Goal: Task Accomplishment & Management: Use online tool/utility

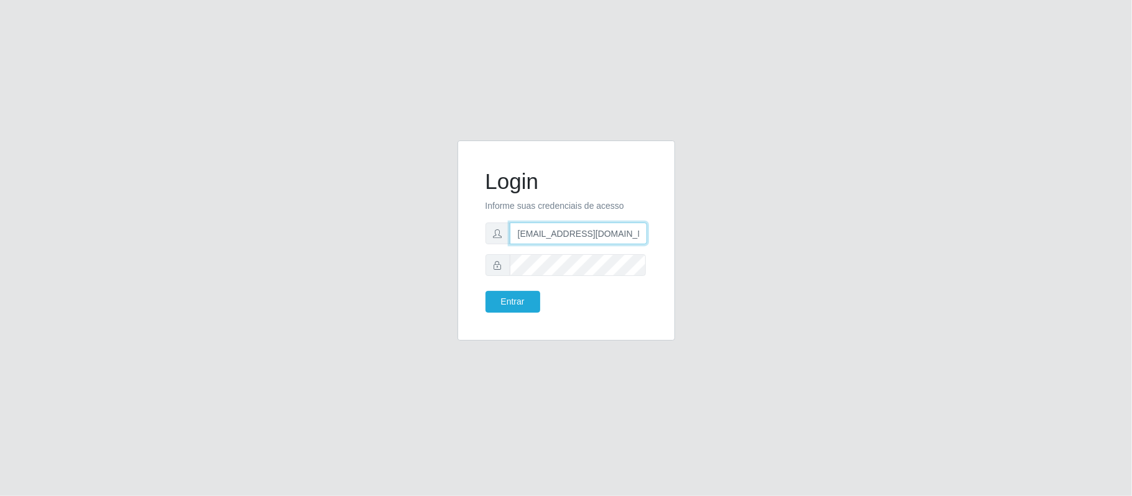
drag, startPoint x: 635, startPoint y: 232, endPoint x: 577, endPoint y: 224, distance: 58.3
click at [577, 224] on input "[EMAIL_ADDRESS][DOMAIN_NAME]" at bounding box center [578, 234] width 137 height 22
type input "[EMAIL_ADDRESS][DOMAIN_NAME]"
click at [514, 314] on div "Login Informe suas credenciais de acesso [EMAIL_ADDRESS][DOMAIN_NAME] Entrar" at bounding box center [566, 240] width 187 height 169
click at [518, 307] on button "Entrar" at bounding box center [513, 302] width 55 height 22
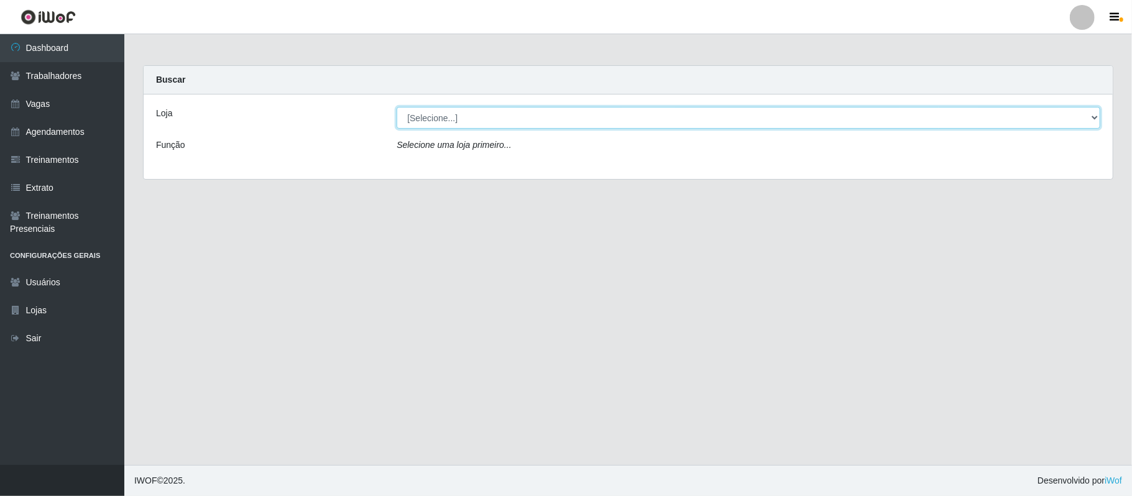
click at [415, 121] on select "[Selecione...] Supermercado Queiroz - Alto São Manoel Supermercado Queiroz - Ca…" at bounding box center [749, 118] width 704 height 22
select select "512"
click at [397, 107] on select "[Selecione...] Supermercado Queiroz - Alto São Manoel Supermercado Queiroz - Ca…" at bounding box center [749, 118] width 704 height 22
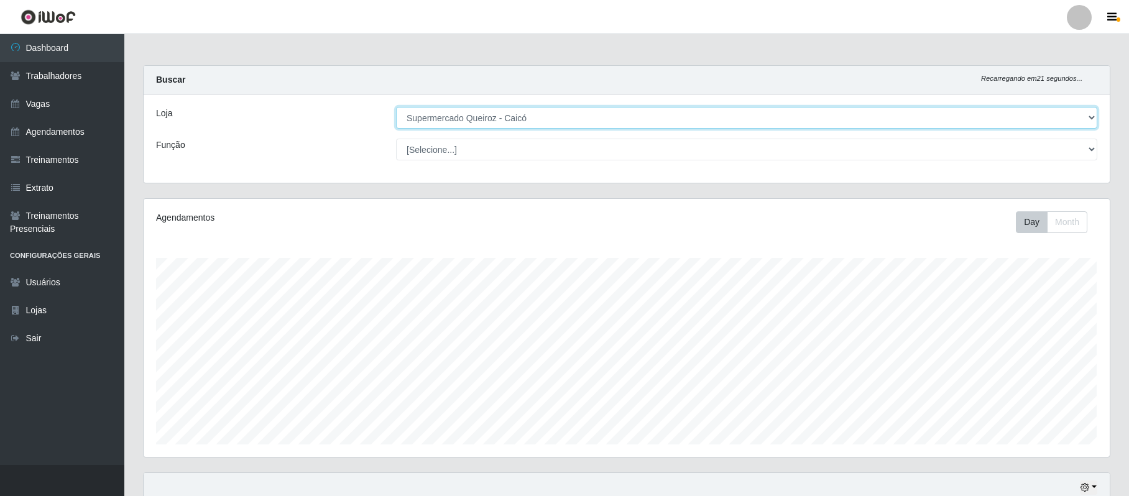
scroll to position [221, 0]
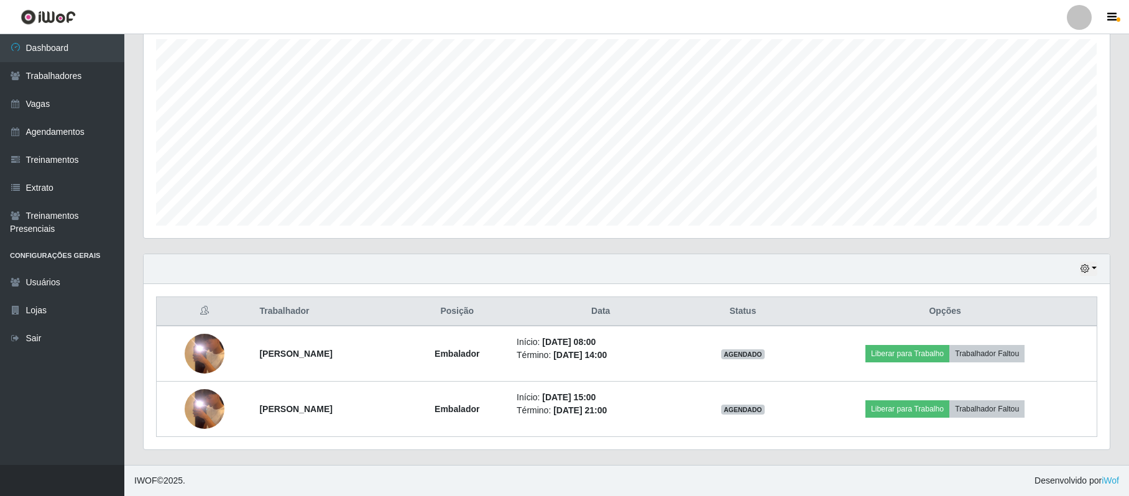
drag, startPoint x: 1132, startPoint y: 399, endPoint x: 584, endPoint y: 267, distance: 562.8
click at [584, 267] on div "Hoje 1 dia 3 dias 1 Semana Não encerrados" at bounding box center [627, 269] width 966 height 30
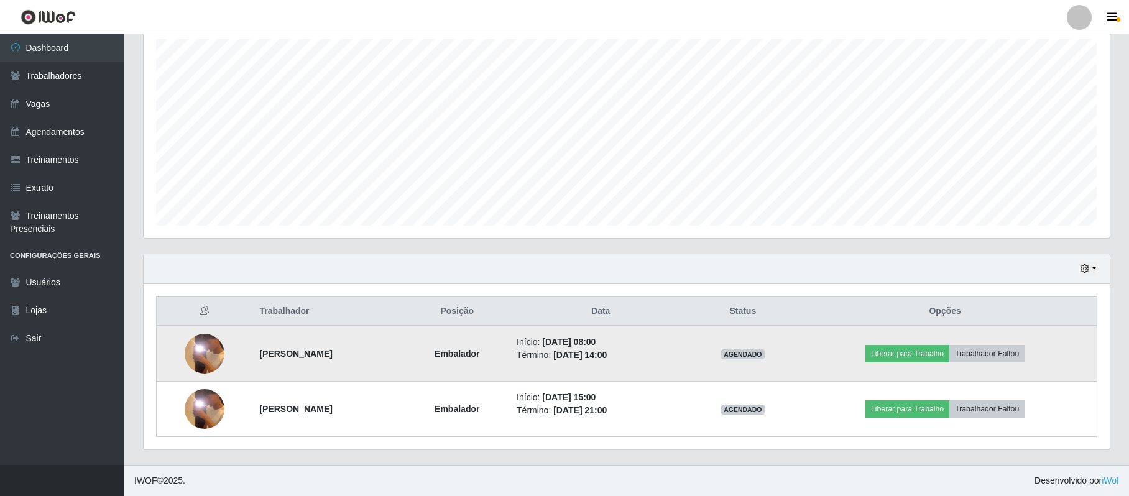
drag, startPoint x: 251, startPoint y: 352, endPoint x: 366, endPoint y: 356, distance: 115.1
click at [332, 356] on strong "[PERSON_NAME]" at bounding box center [295, 354] width 73 height 10
copy strong "[PERSON_NAME] de Faria"
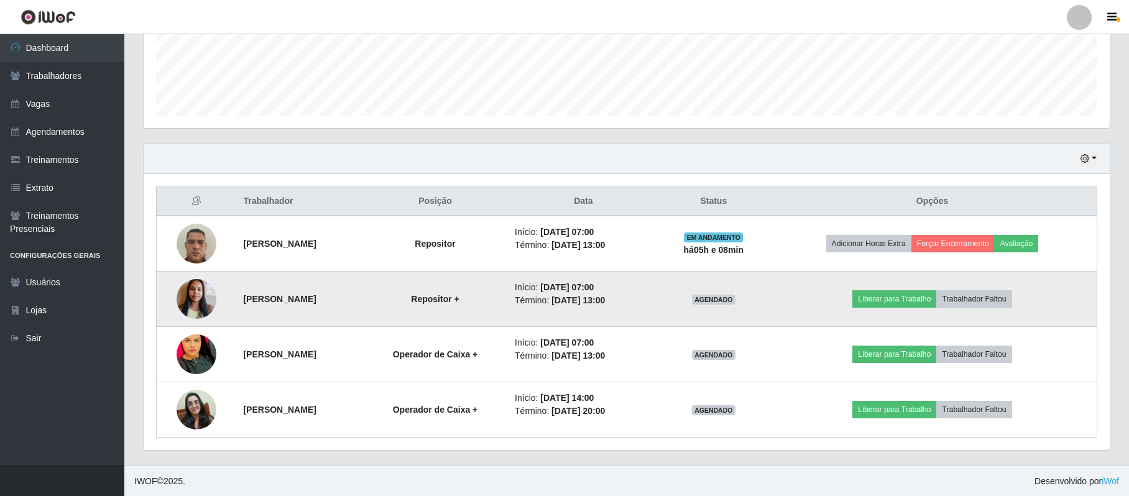
scroll to position [332, 0]
